Goal: Task Accomplishment & Management: Manage account settings

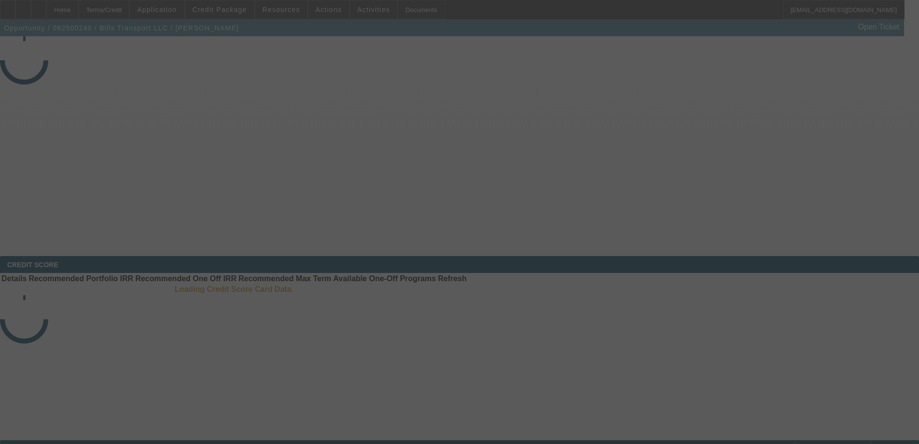
select select "3"
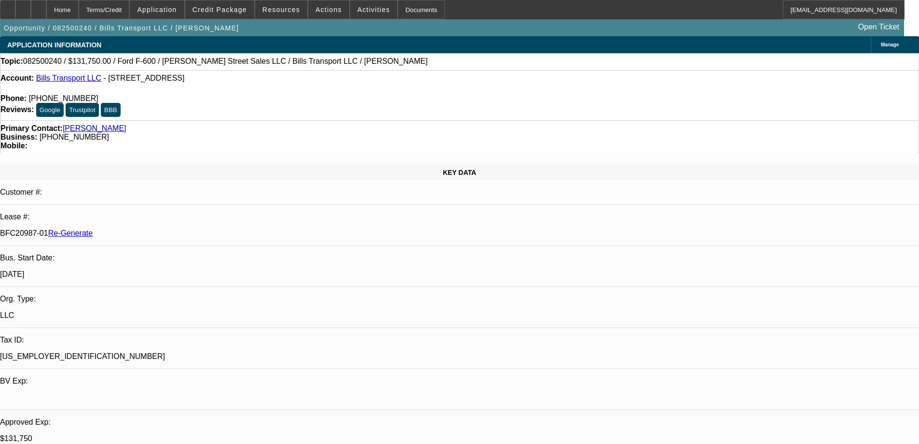
select select "0"
select select "3"
select select "0"
select select "6"
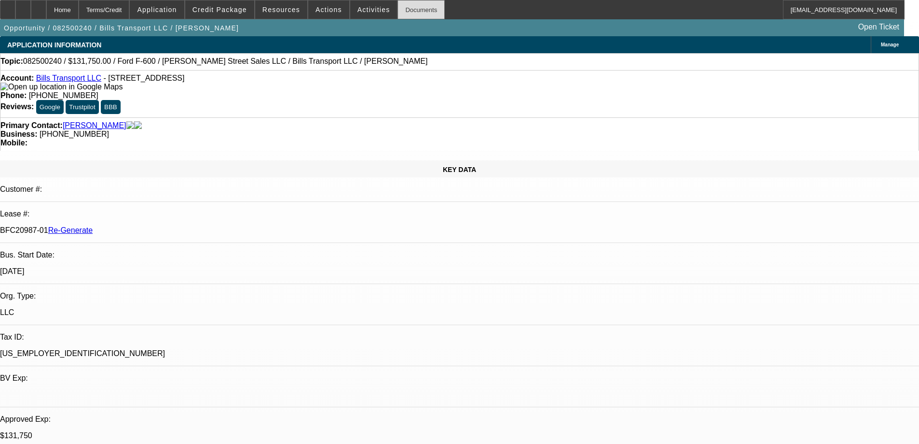
click at [409, 8] on div "Documents" at bounding box center [421, 9] width 47 height 19
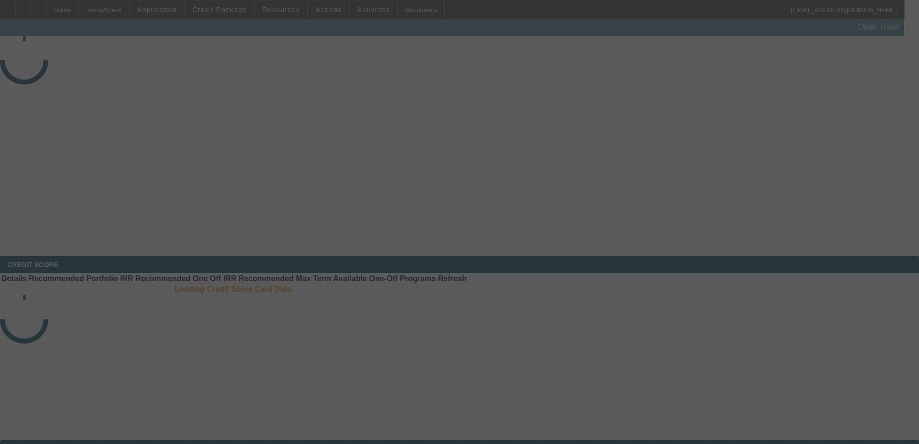
select select "3"
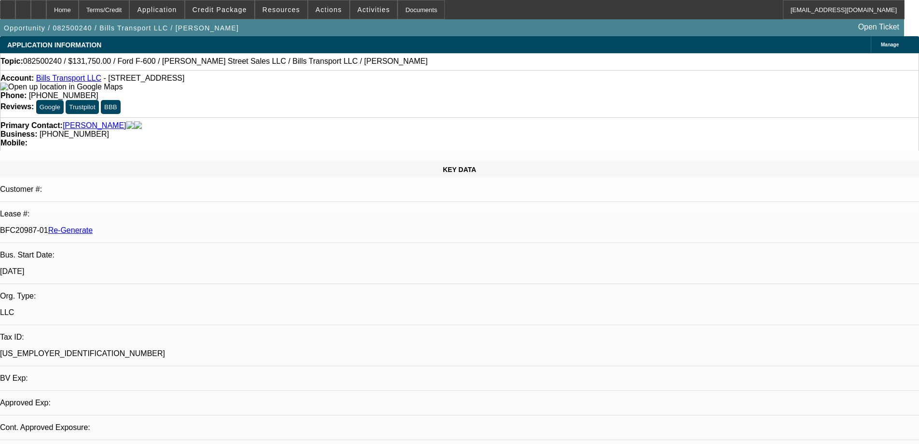
select select "0"
select select "1"
select select "3"
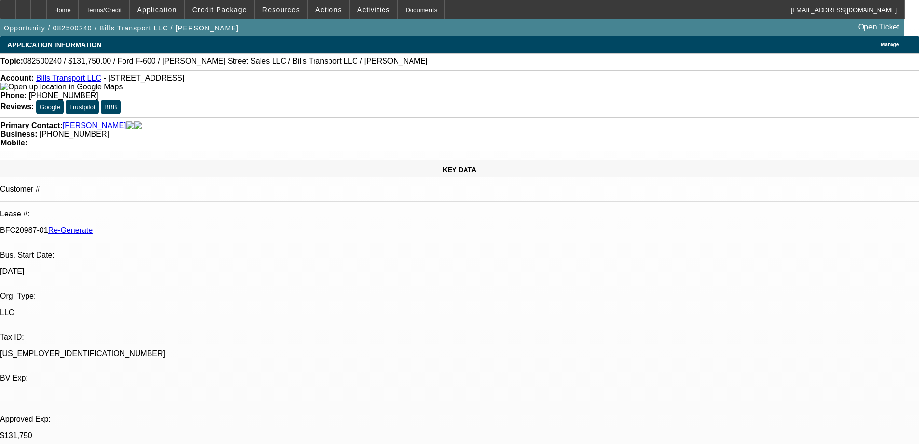
select select "6"
click at [402, 5] on div "Documents" at bounding box center [421, 9] width 47 height 19
click at [280, 7] on span "Resources" at bounding box center [282, 10] width 38 height 8
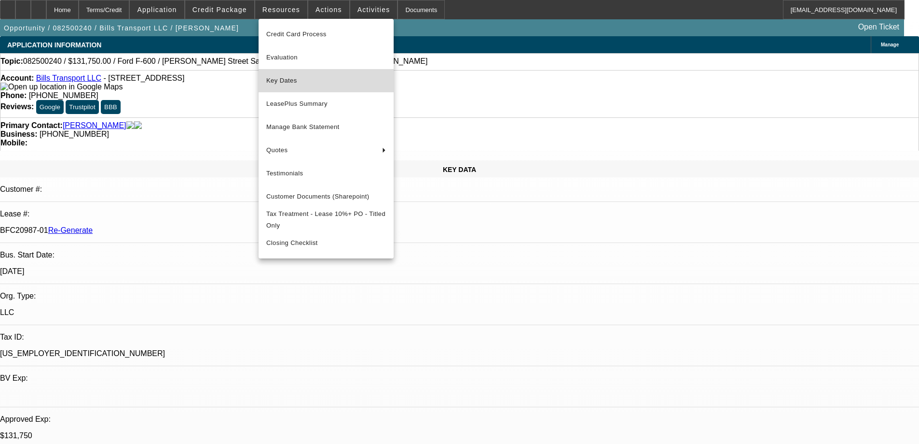
click at [284, 76] on span "Key Dates" at bounding box center [326, 81] width 120 height 12
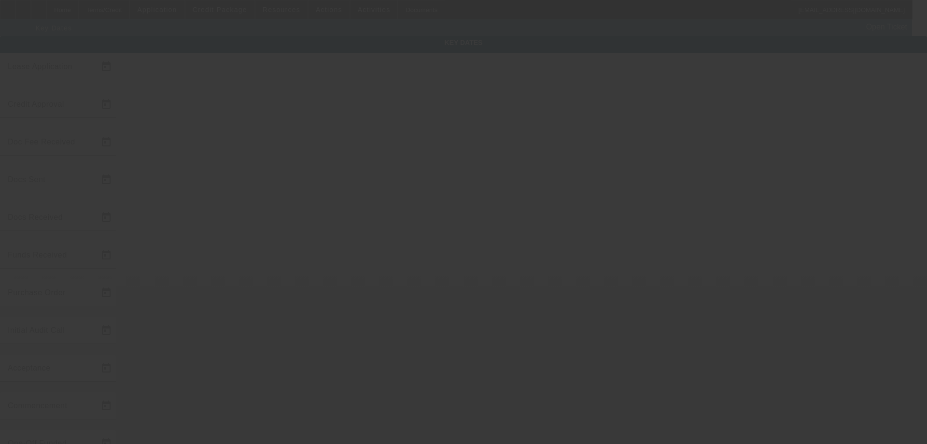
type input "8/11/2025"
type input "8/13/2025"
type input "9/8/2025"
type input "9/9/2025"
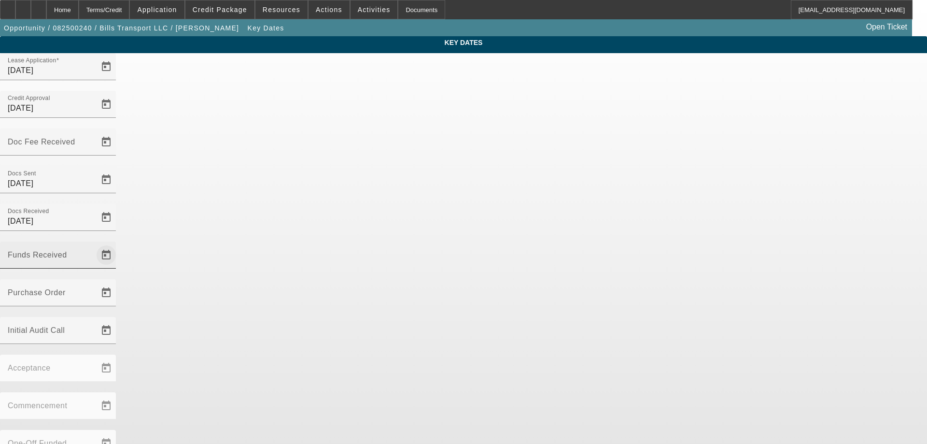
click at [118, 243] on span "Open calendar" at bounding box center [106, 254] width 23 height 23
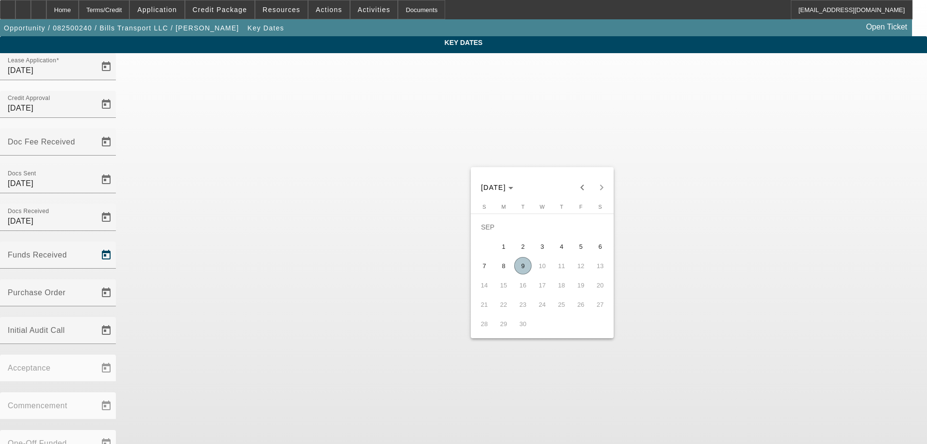
click at [526, 269] on span "9" at bounding box center [522, 265] width 17 height 17
type input "9/9/2025"
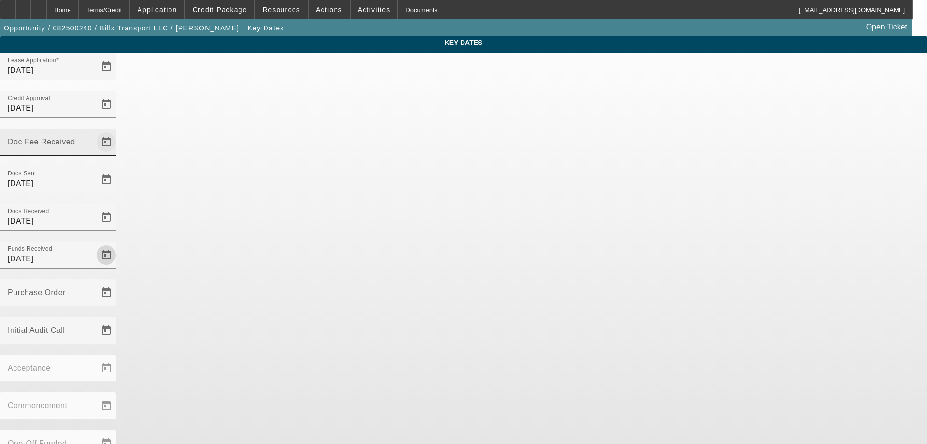
click at [118, 130] on span "Open calendar" at bounding box center [106, 141] width 23 height 23
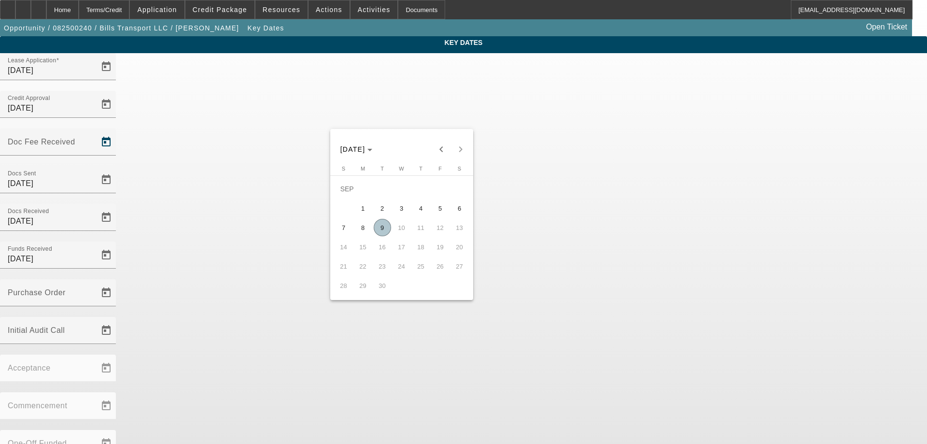
click at [383, 233] on span "9" at bounding box center [382, 227] width 17 height 17
type input "9/9/2025"
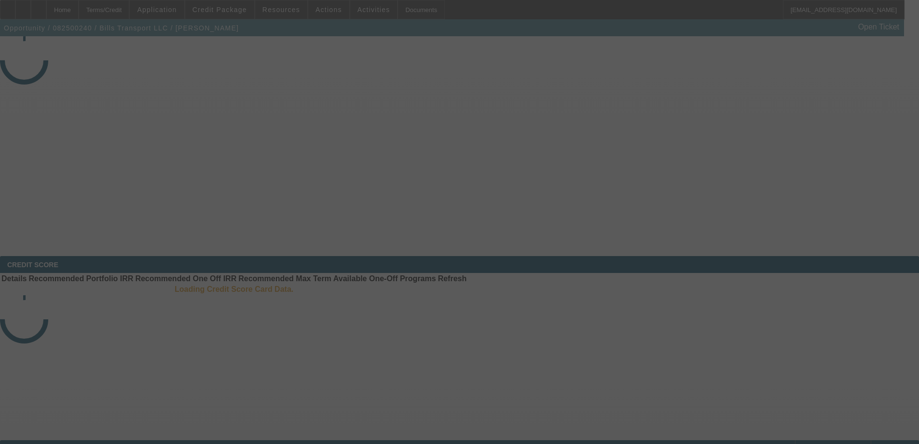
select select "3"
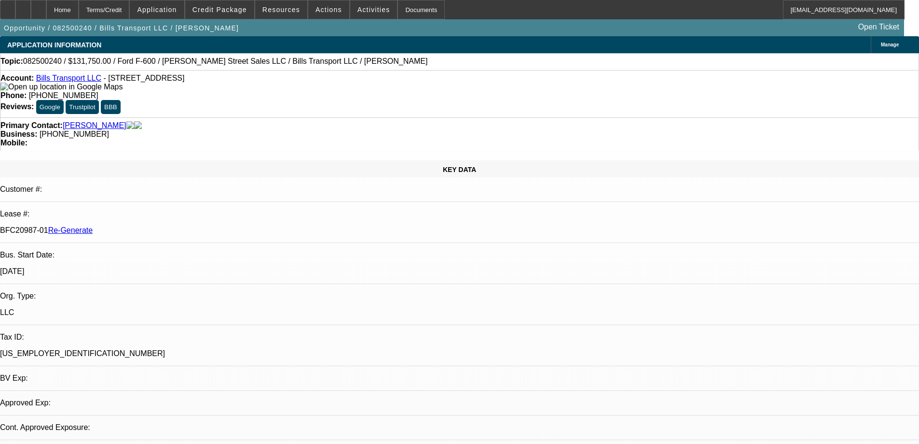
select select "0"
select select "3"
select select "0"
select select "6"
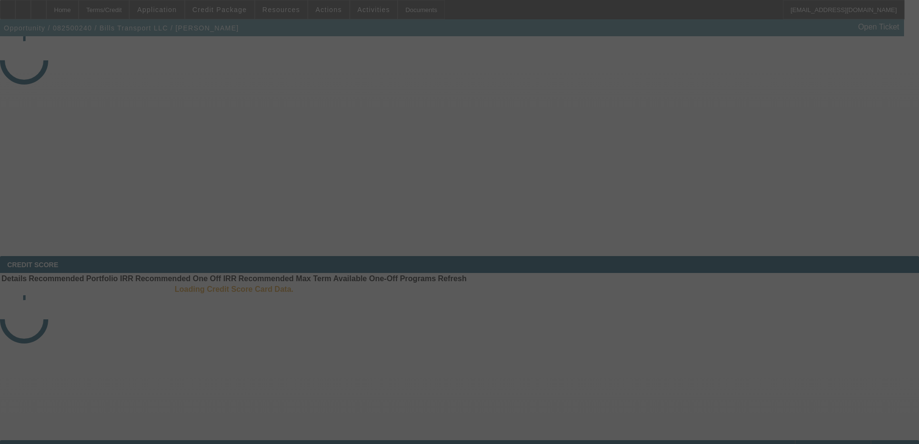
select select "3"
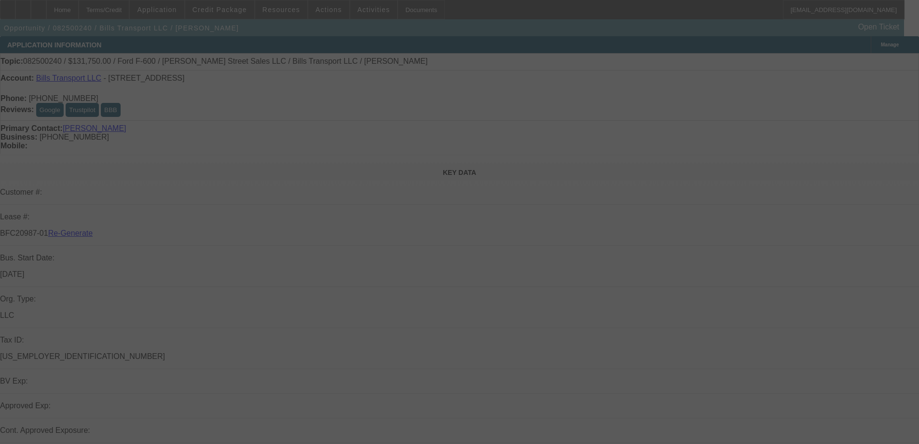
select select "0"
select select "3"
select select "0"
select select "6"
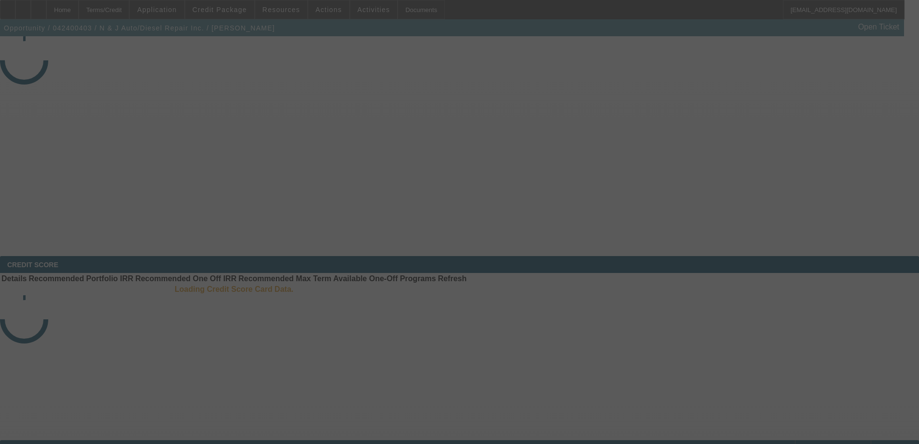
select select "4"
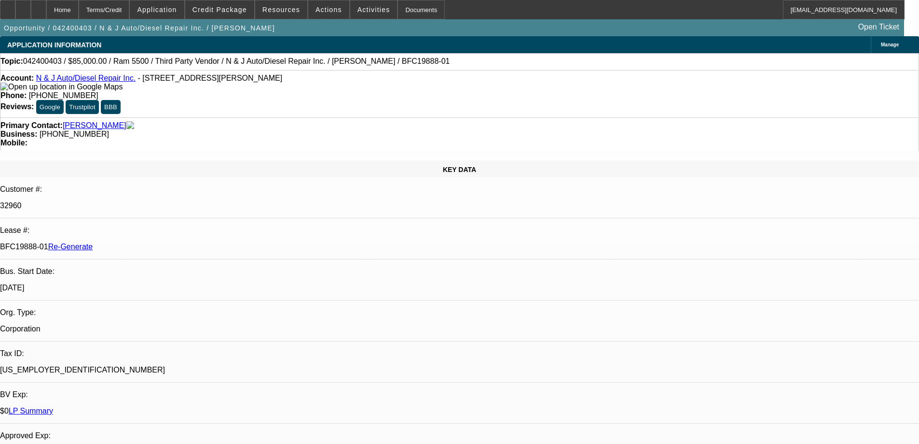
select select "0"
select select "6"
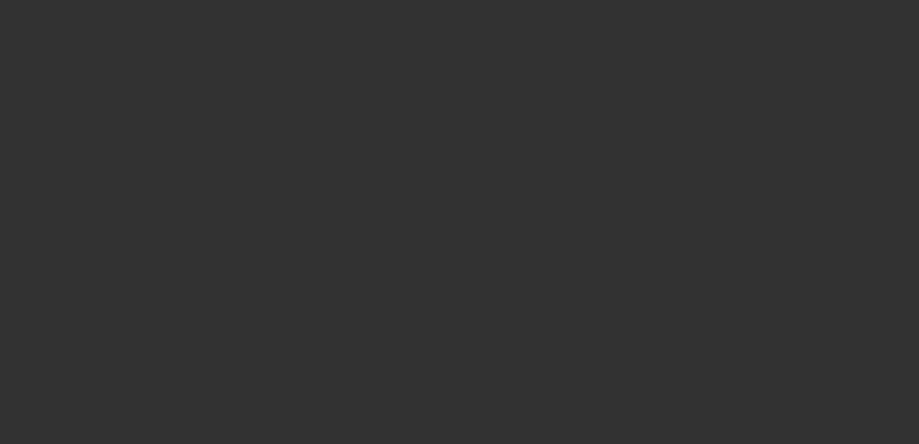
select select "3"
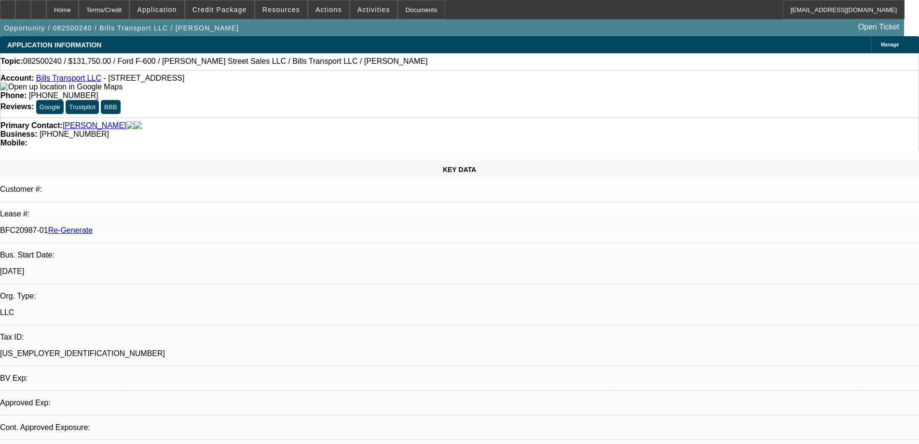
select select "0"
select select "3"
select select "0"
select select "6"
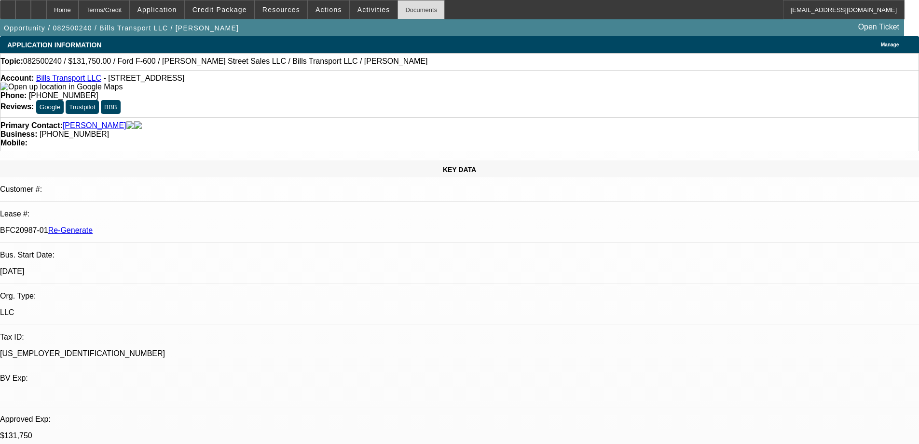
click at [410, 5] on div "Documents" at bounding box center [421, 9] width 47 height 19
